Goal: Register for event/course

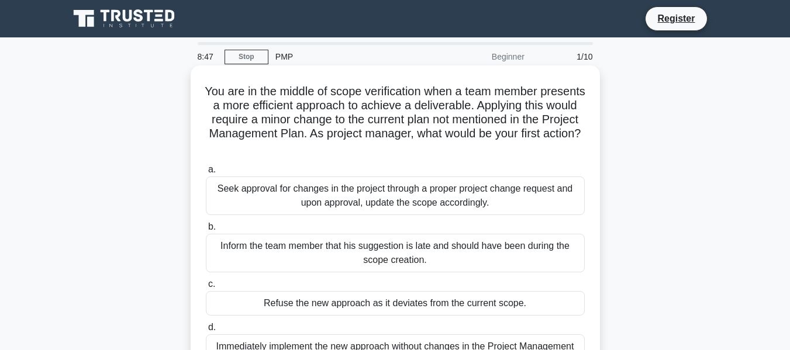
click at [455, 192] on div "Seek approval for changes in the project through a proper project change reques…" at bounding box center [395, 196] width 379 height 39
click at [245, 193] on div "Seek approval for changes in the project through a proper project change reques…" at bounding box center [395, 196] width 379 height 39
click at [206, 174] on input "a. Seek approval for changes in the project through a proper project change req…" at bounding box center [206, 170] width 0 height 8
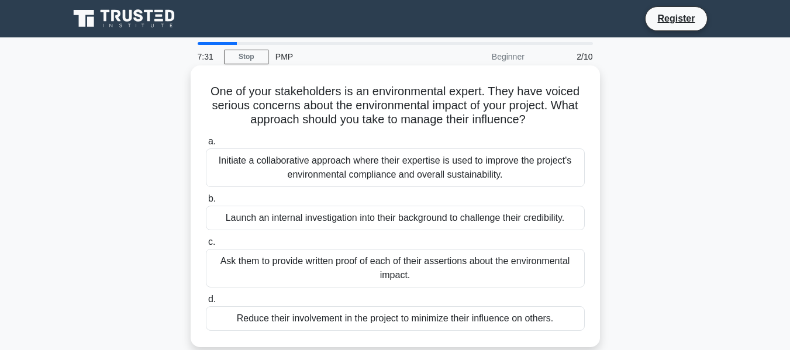
click at [503, 163] on div "Initiate a collaborative approach where their expertise is used to improve the …" at bounding box center [395, 167] width 379 height 39
click at [206, 146] on input "a. Initiate a collaborative approach where their expertise is used to improve t…" at bounding box center [206, 142] width 0 height 8
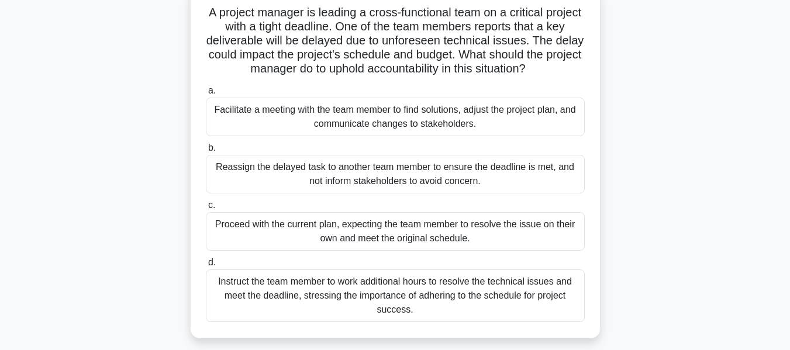
scroll to position [58, 0]
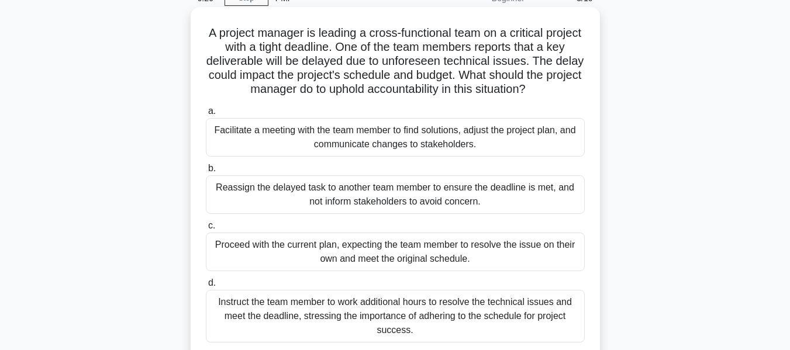
click at [488, 143] on div "Facilitate a meeting with the team member to find solutions, adjust the project…" at bounding box center [395, 137] width 379 height 39
click at [206, 115] on input "a. Facilitate a meeting with the team member to find solutions, adjust the proj…" at bounding box center [206, 112] width 0 height 8
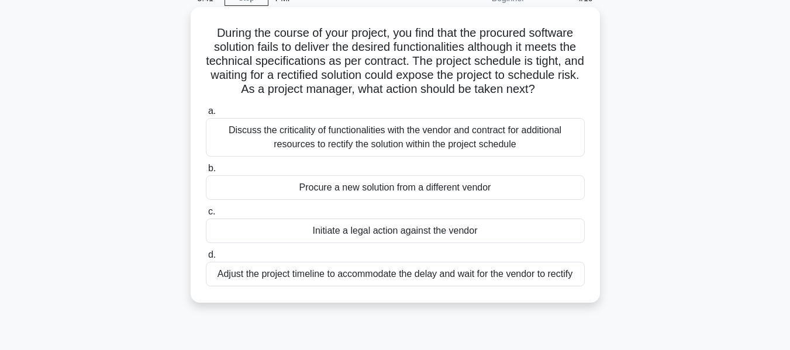
click at [478, 148] on div "Discuss the criticality of functionalities with the vendor and contract for add…" at bounding box center [395, 137] width 379 height 39
click at [206, 115] on input "a. Discuss the criticality of functionalities with the vendor and contract for …" at bounding box center [206, 112] width 0 height 8
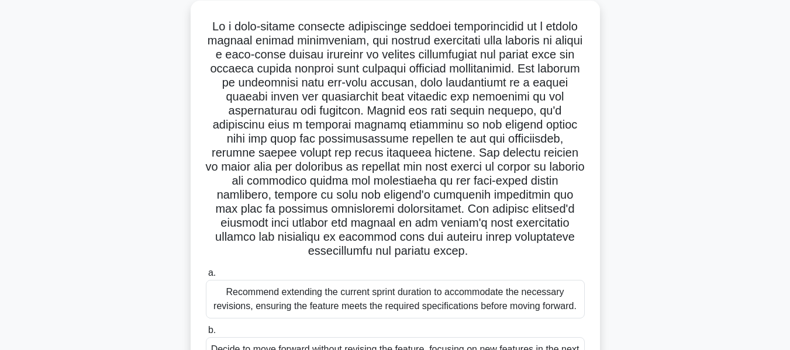
scroll to position [47, 0]
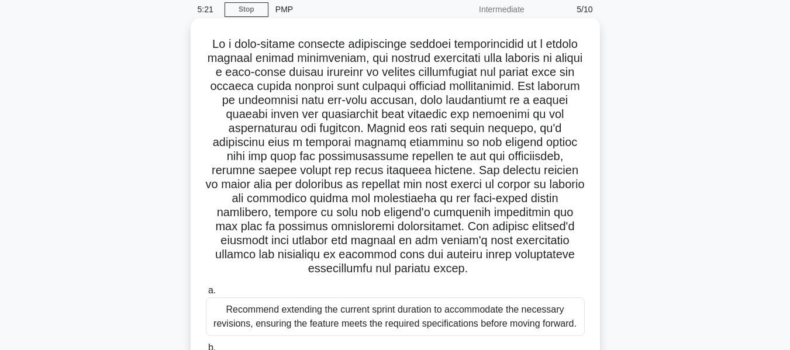
click at [406, 317] on div "Recommend extending the current sprint duration to accommodate the necessary re…" at bounding box center [395, 317] width 379 height 39
click at [206, 295] on input "a. Recommend extending the current sprint duration to accommodate the necessary…" at bounding box center [206, 291] width 0 height 8
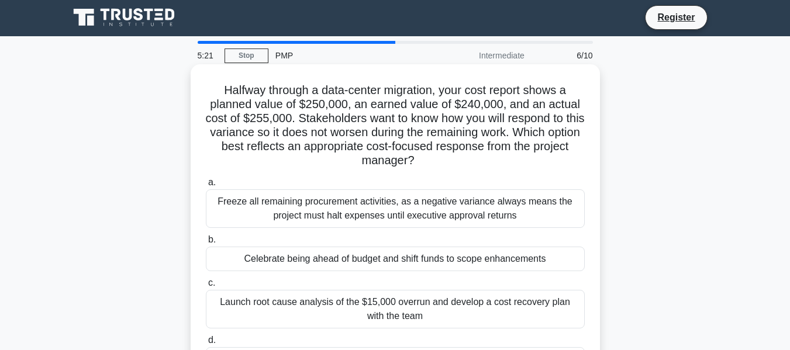
scroll to position [0, 0]
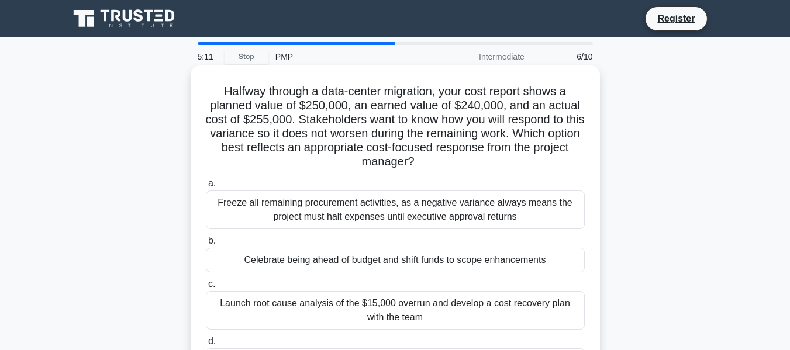
click at [464, 208] on div "Freeze all remaining procurement activities, as a negative variance always mean…" at bounding box center [395, 210] width 379 height 39
click at [206, 188] on input "a. Freeze all remaining procurement activities, as a negative variance always m…" at bounding box center [206, 184] width 0 height 8
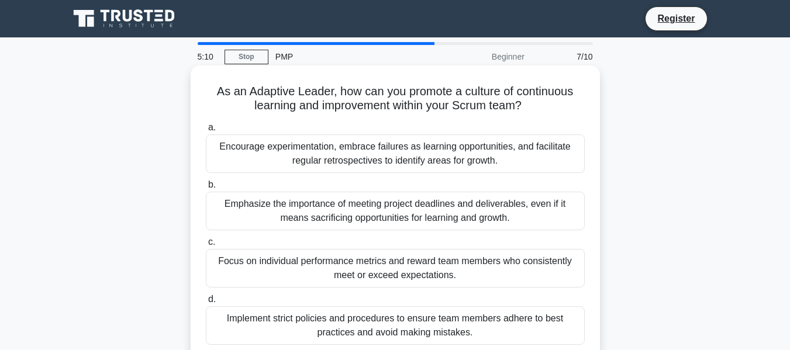
click at [413, 153] on div "Encourage experimentation, embrace failures as learning opportunities, and faci…" at bounding box center [395, 153] width 379 height 39
click at [206, 132] on input "a. Encourage experimentation, embrace failures as learning opportunities, and f…" at bounding box center [206, 128] width 0 height 8
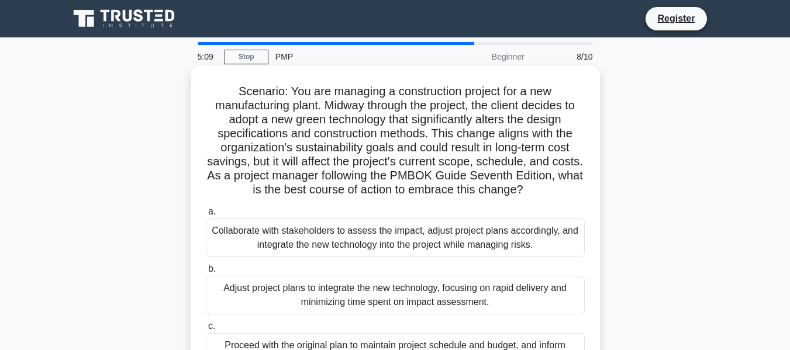
click at [384, 242] on div "Collaborate with stakeholders to assess the impact, adjust project plans accord…" at bounding box center [395, 238] width 379 height 39
click at [206, 216] on input "a. Collaborate with stakeholders to assess the impact, adjust project plans acc…" at bounding box center [206, 212] width 0 height 8
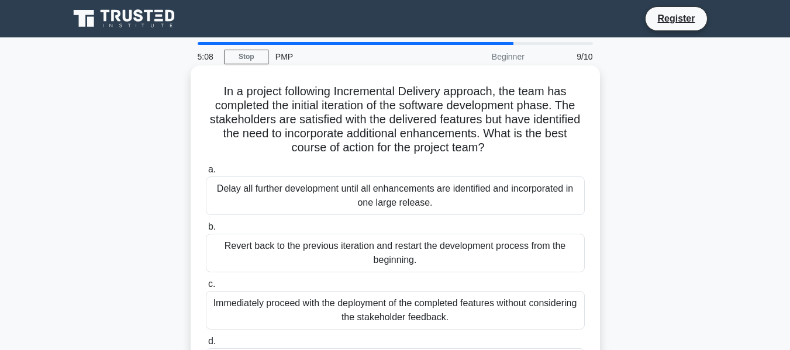
click at [403, 201] on div "Delay all further development until all enhancements are identified and incorpo…" at bounding box center [395, 196] width 379 height 39
click at [206, 174] on input "a. Delay all further development until all enhancements are identified and inco…" at bounding box center [206, 170] width 0 height 8
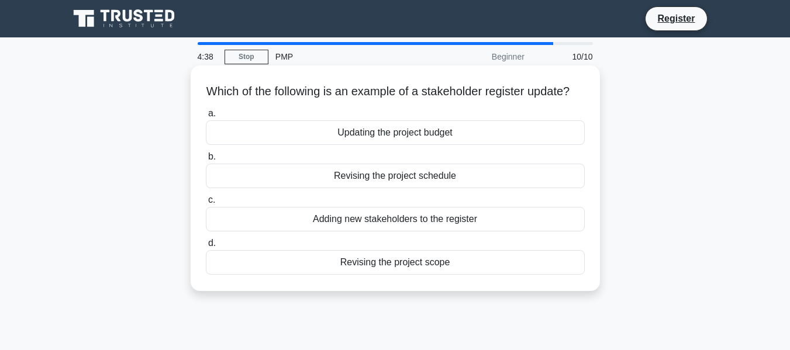
click at [420, 145] on div "Updating the project budget" at bounding box center [395, 132] width 379 height 25
click at [206, 117] on input "a. Updating the project budget" at bounding box center [206, 114] width 0 height 8
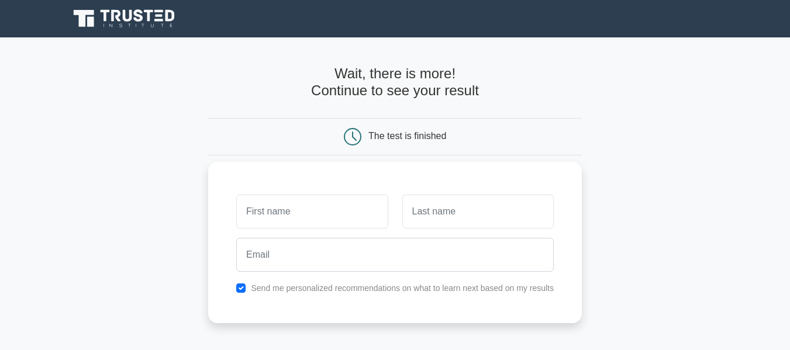
click at [346, 210] on input "text" at bounding box center [311, 212] width 151 height 34
type input "[PERSON_NAME]"
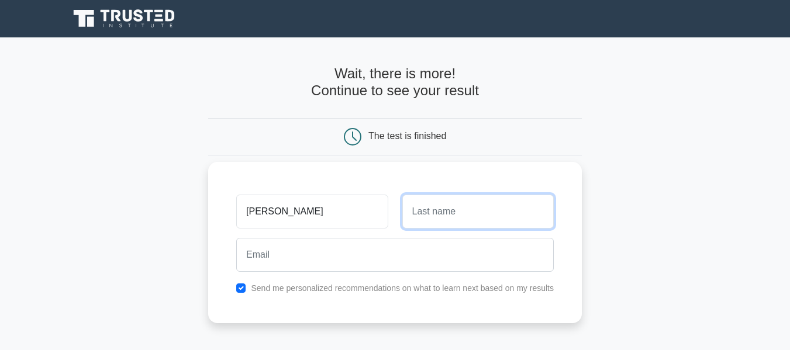
click at [484, 204] on input "text" at bounding box center [477, 212] width 151 height 34
type input "[PERSON_NAME]"
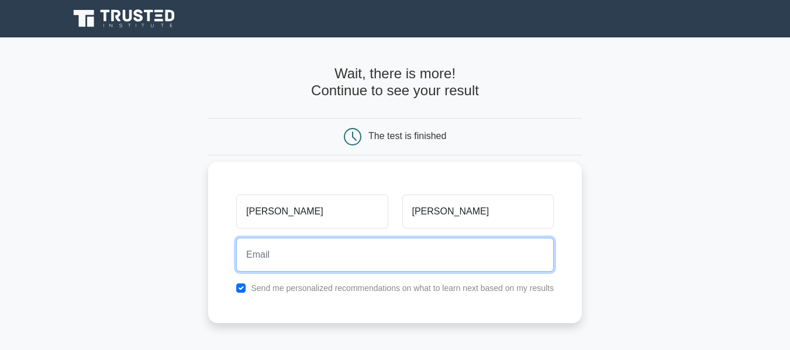
click at [381, 268] on input "email" at bounding box center [394, 255] width 317 height 34
type input "[EMAIL_ADDRESS][DOMAIN_NAME]"
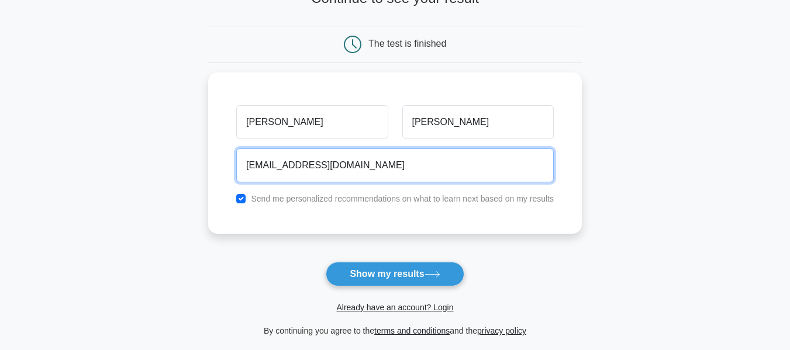
scroll to position [175, 0]
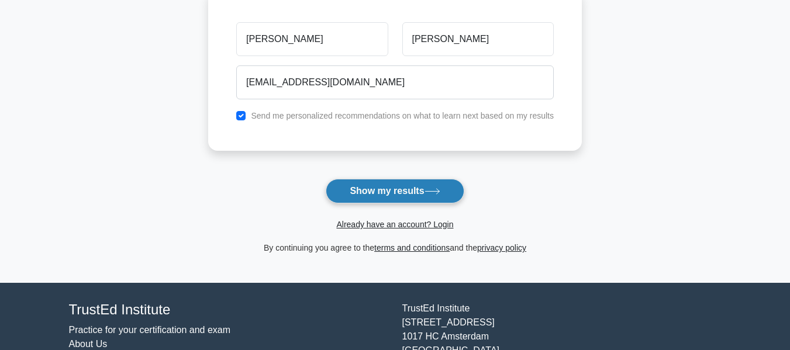
click at [399, 186] on button "Show my results" at bounding box center [395, 191] width 138 height 25
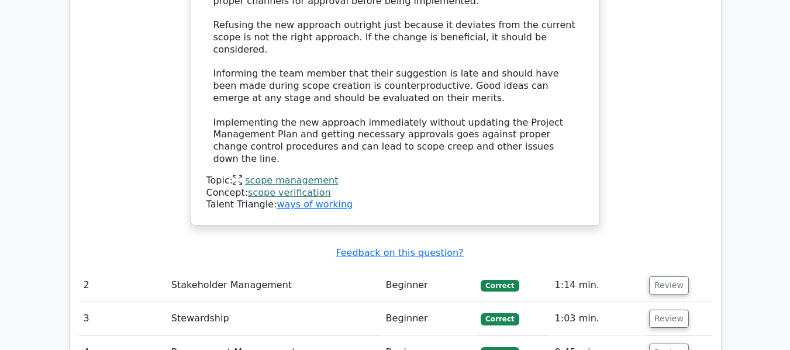
scroll to position [1520, 0]
